Goal: Information Seeking & Learning: Understand process/instructions

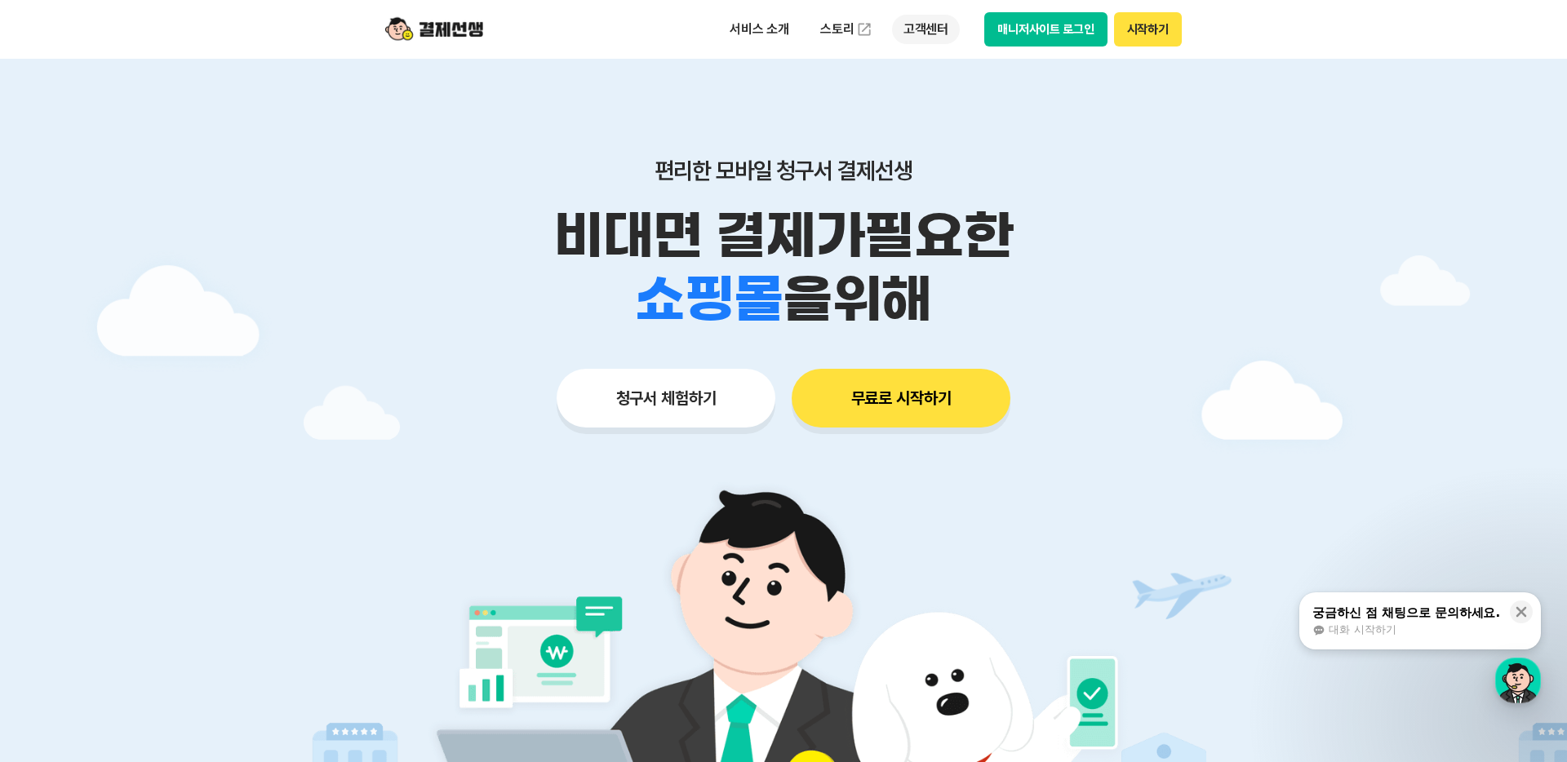
click at [922, 25] on p "고객센터" at bounding box center [926, 29] width 68 height 29
click at [969, 93] on link "자주 묻는 질문" at bounding box center [960, 96] width 137 height 33
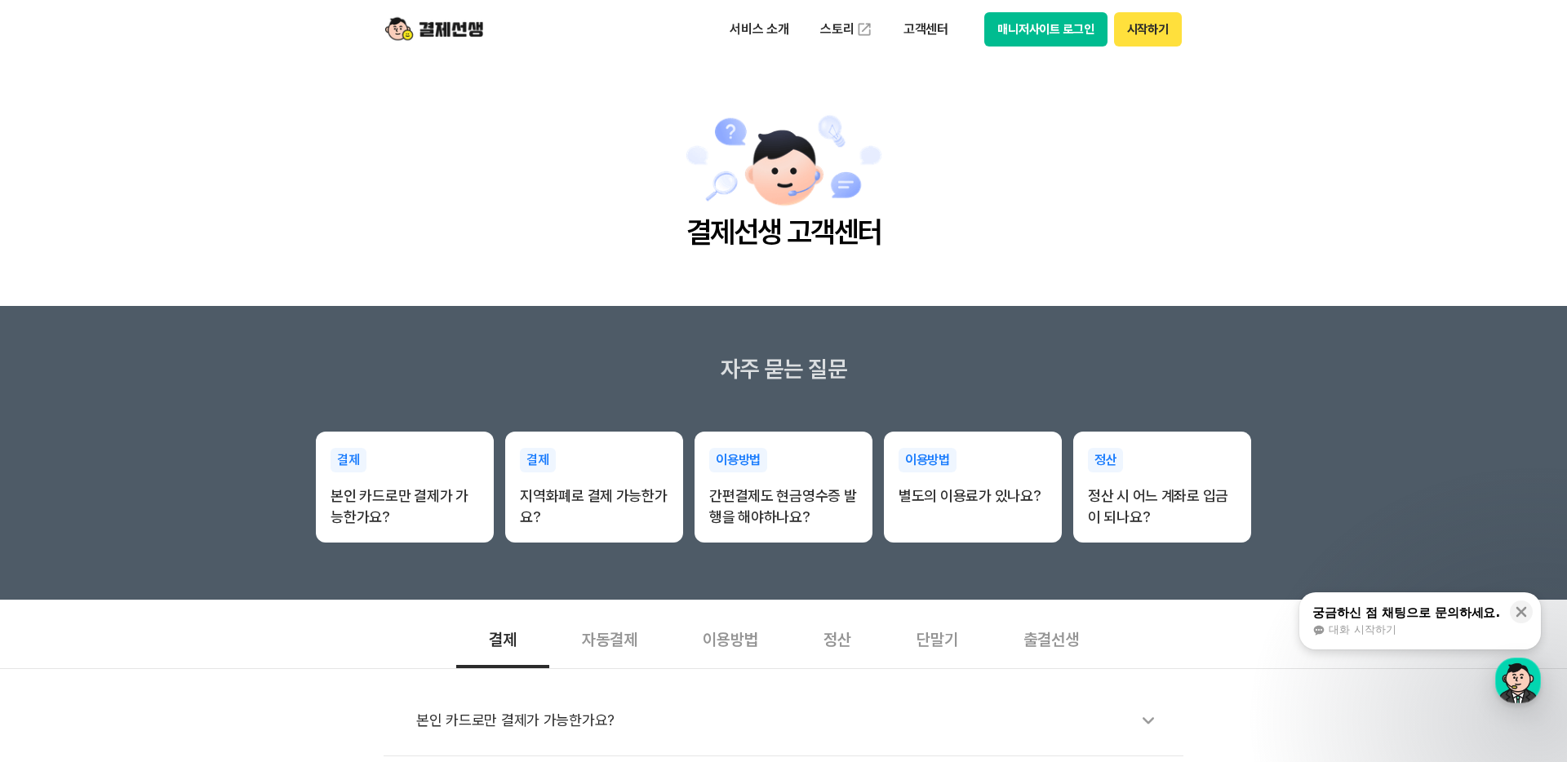
click at [610, 639] on div "자동결제" at bounding box center [609, 638] width 121 height 60
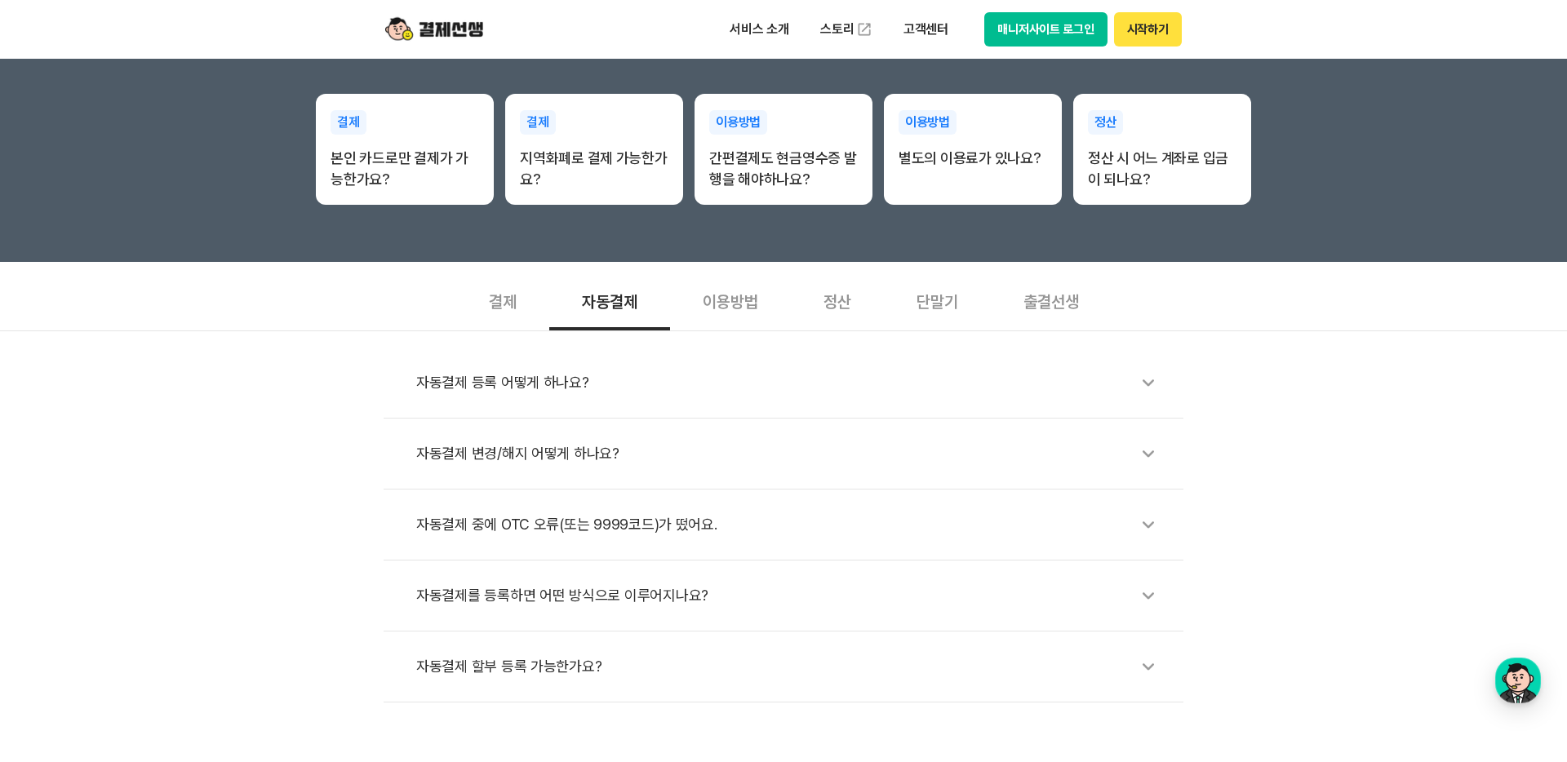
scroll to position [670, 0]
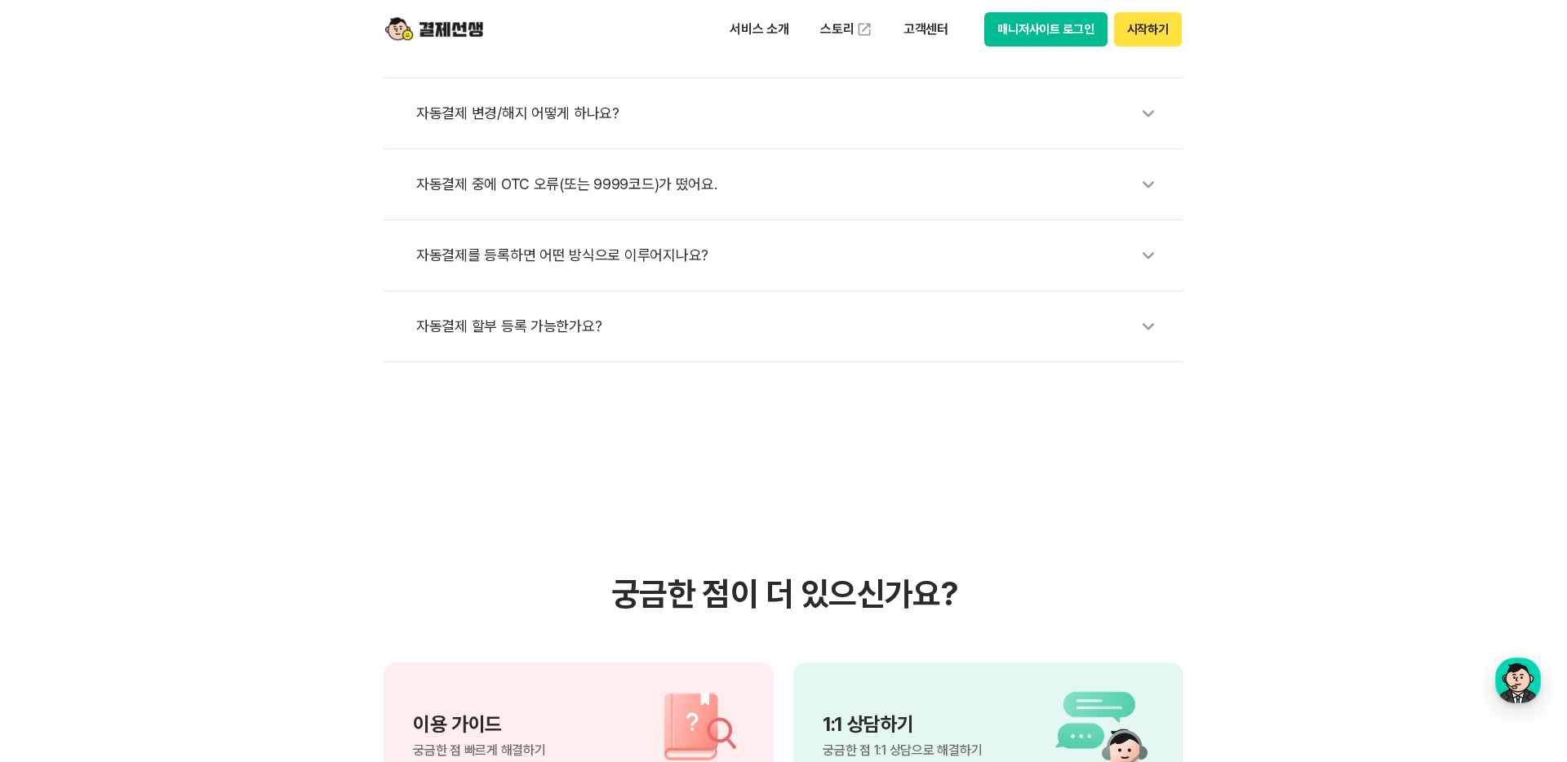
click at [588, 122] on div "자동결제 변경/해지 어떻게 하나요?" at bounding box center [791, 114] width 751 height 38
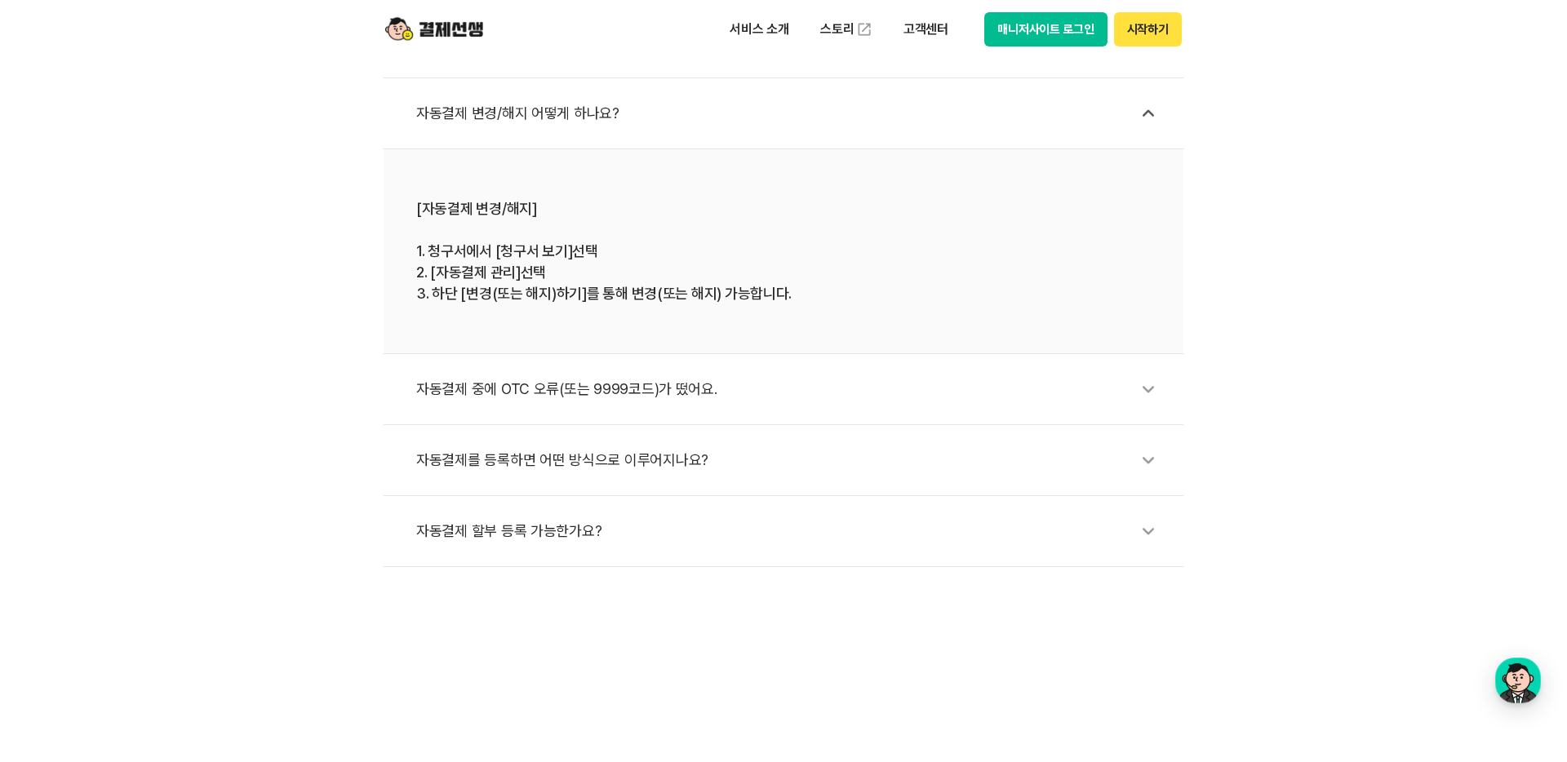
scroll to position [673, 0]
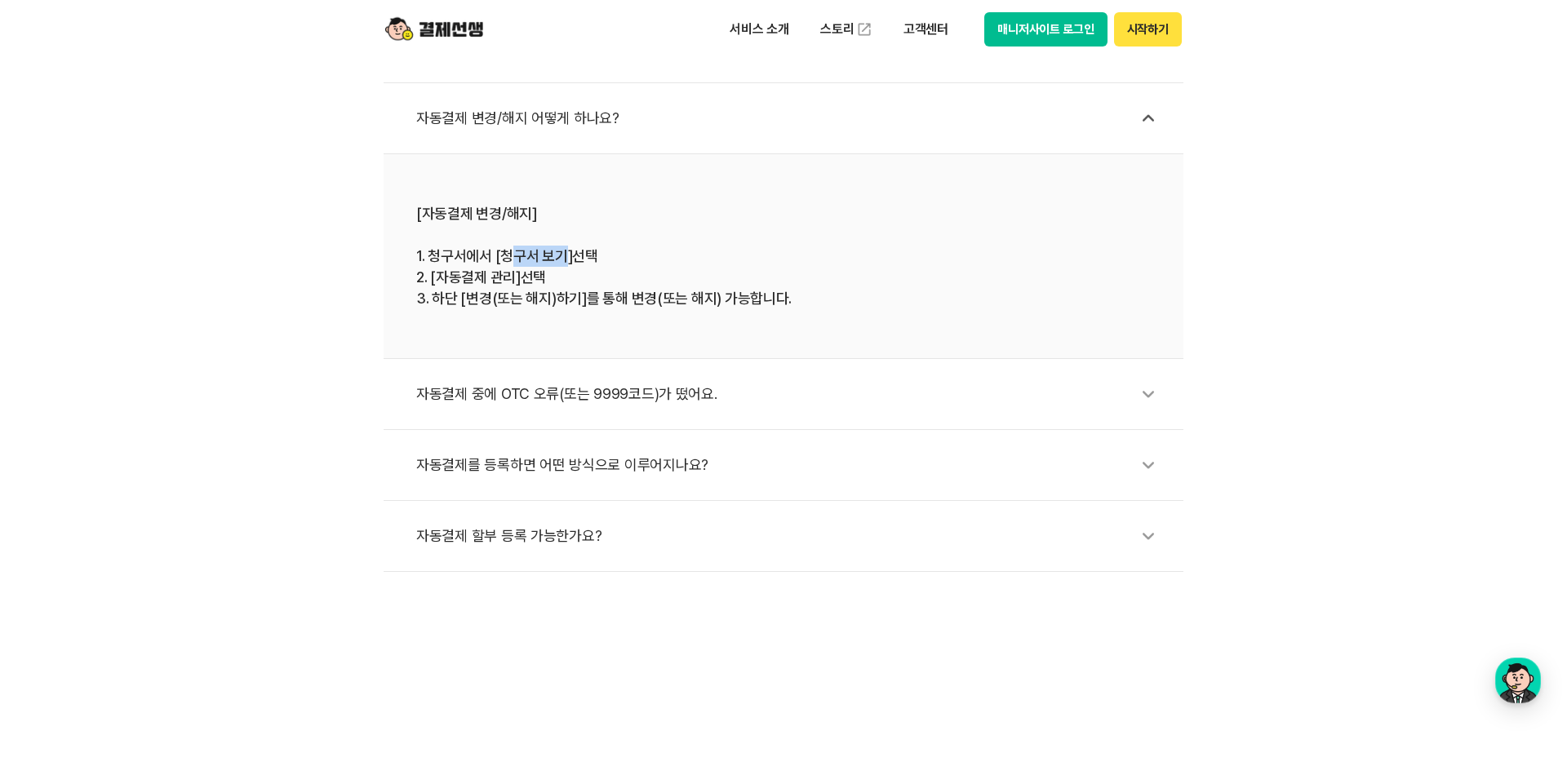
drag, startPoint x: 506, startPoint y: 259, endPoint x: 569, endPoint y: 251, distance: 63.3
click at [569, 251] on div "[자동결제 변경/해지] 1. 청구서에서 [청구서 보기]선택 2. [자동결제 관리]선택 3. 하단 [변경(또는 해지)하기]를 통해 변경(또는 해…" at bounding box center [783, 256] width 734 height 106
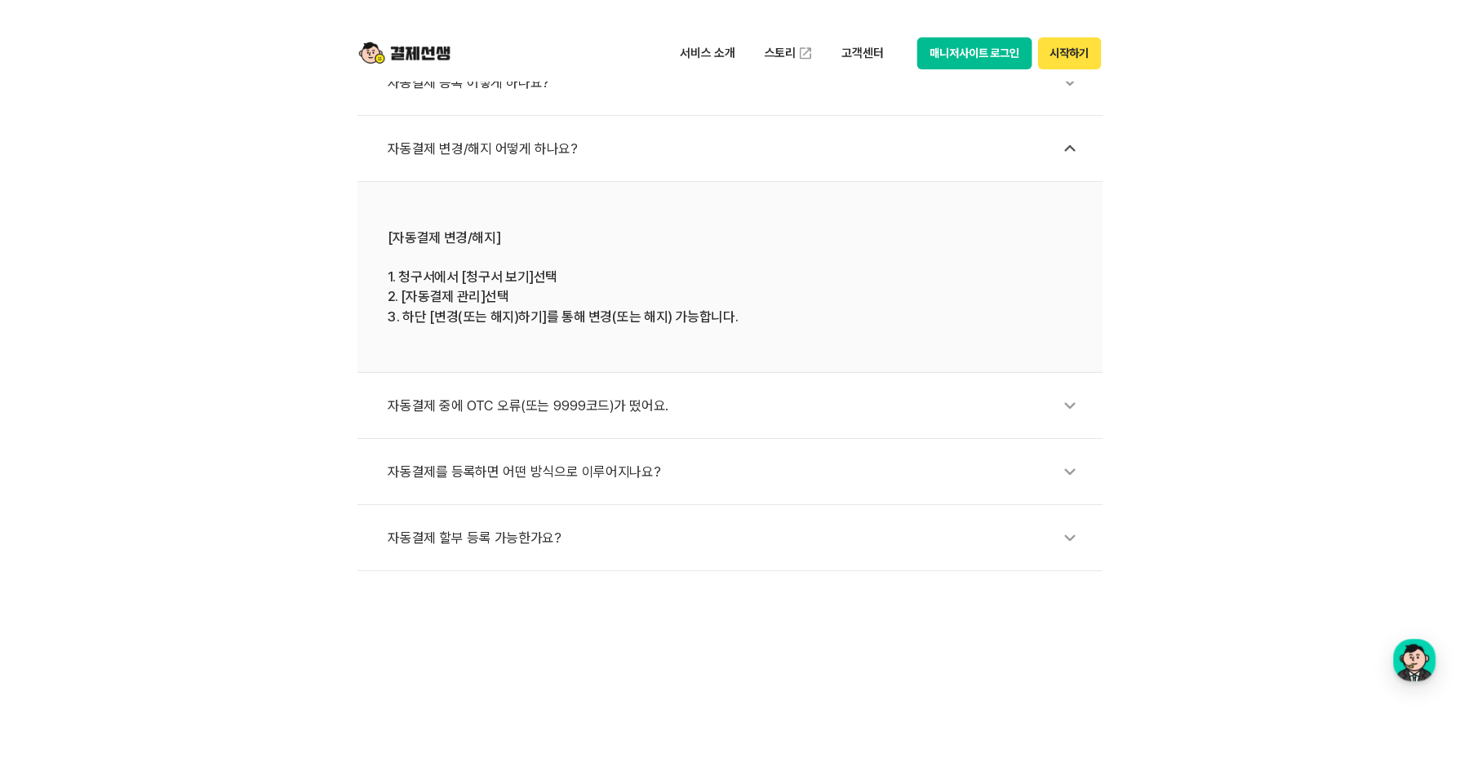
scroll to position [661, 0]
